Goal: Information Seeking & Learning: Learn about a topic

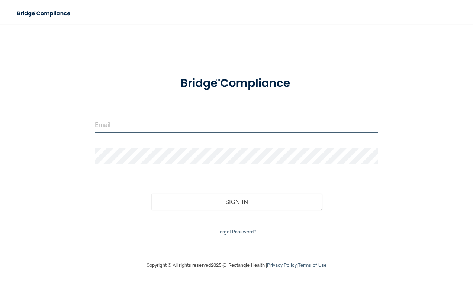
click at [149, 123] on input "email" at bounding box center [237, 125] width 284 height 17
type input "[EMAIL_ADDRESS][DOMAIN_NAME]"
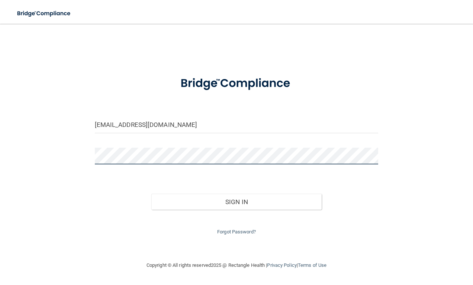
click at [151, 194] on button "Sign In" at bounding box center [236, 202] width 170 height 16
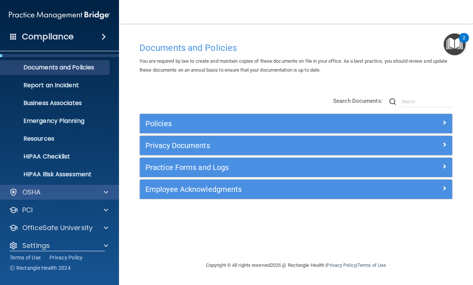
scroll to position [23, 0]
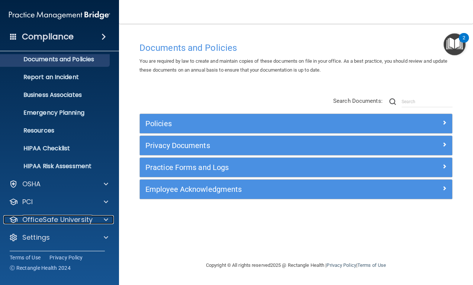
drag, startPoint x: 81, startPoint y: 218, endPoint x: 170, endPoint y: 224, distance: 89.1
click at [82, 218] on p "OfficeSafe University" at bounding box center [57, 220] width 70 height 9
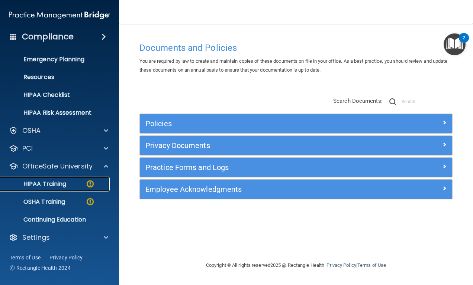
drag, startPoint x: 97, startPoint y: 187, endPoint x: 105, endPoint y: 187, distance: 7.4
click at [98, 187] on div "HIPAA Training" at bounding box center [55, 184] width 101 height 7
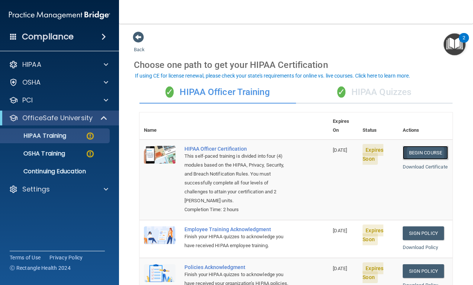
click at [410, 146] on link "Begin Course" at bounding box center [425, 153] width 45 height 14
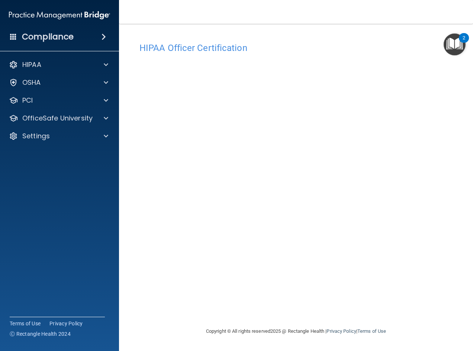
click at [375, 48] on h4 "HIPAA Officer Certification" at bounding box center [295, 48] width 313 height 10
drag, startPoint x: 326, startPoint y: 41, endPoint x: 329, endPoint y: 49, distance: 8.0
click at [326, 41] on div "HIPAA Officer Certification" at bounding box center [296, 48] width 324 height 18
click at [301, 47] on h4 "HIPAA Officer Certification" at bounding box center [295, 48] width 313 height 10
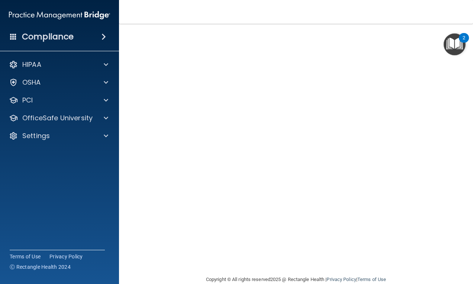
scroll to position [10, 0]
